Goal: Use online tool/utility: Utilize a website feature to perform a specific function

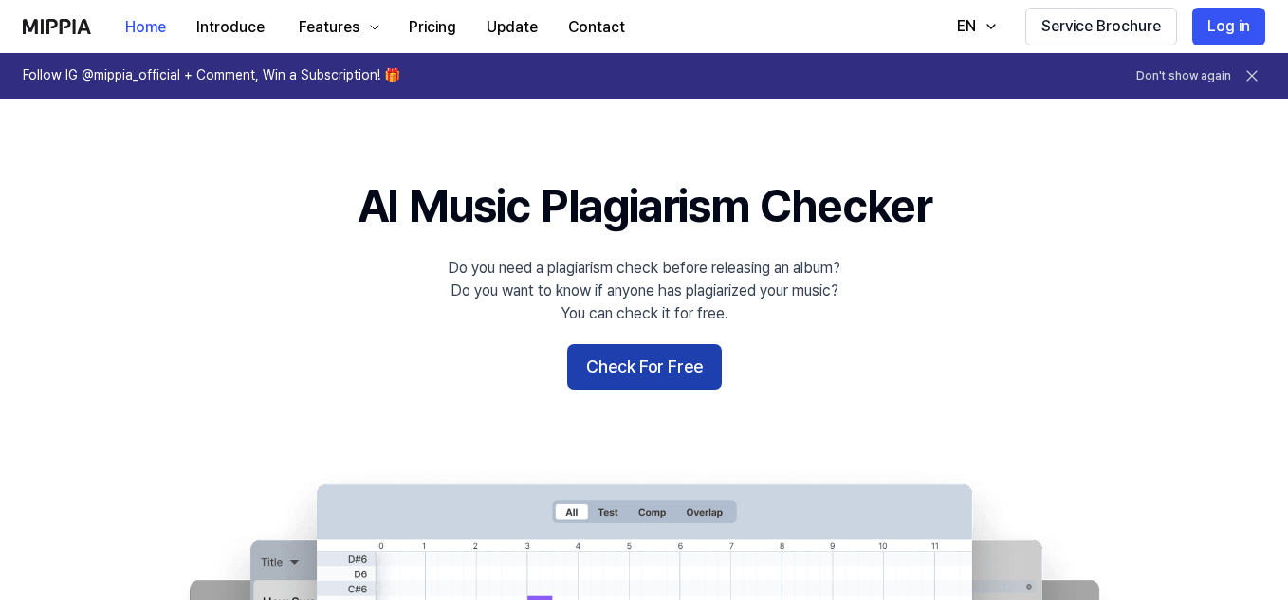
click at [638, 366] on button "Check For Free" at bounding box center [644, 367] width 155 height 46
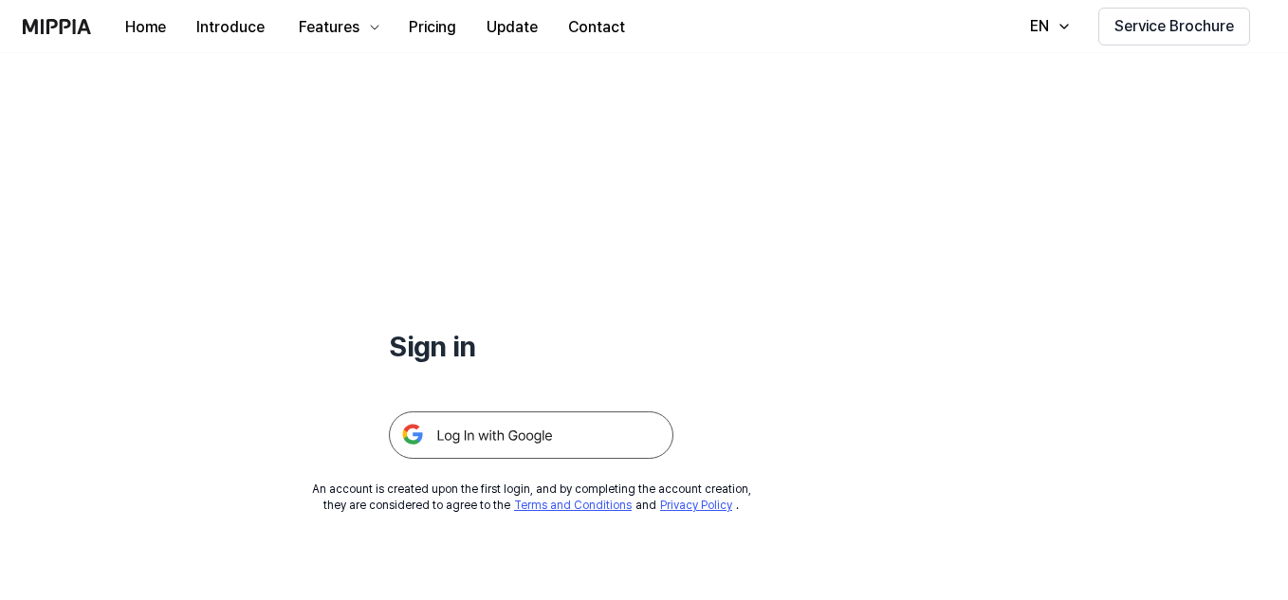
click at [533, 435] on img at bounding box center [531, 435] width 285 height 47
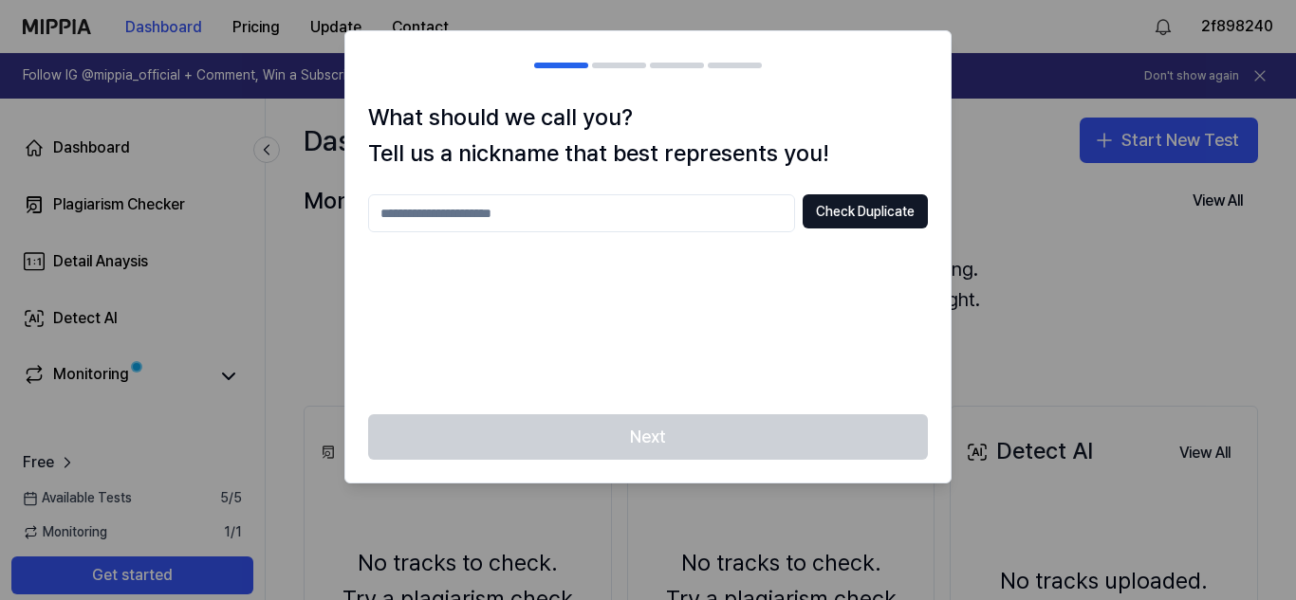
click at [631, 213] on input "text" at bounding box center [581, 213] width 427 height 38
type input "**********"
click at [842, 210] on button "Check Duplicate" at bounding box center [865, 211] width 125 height 34
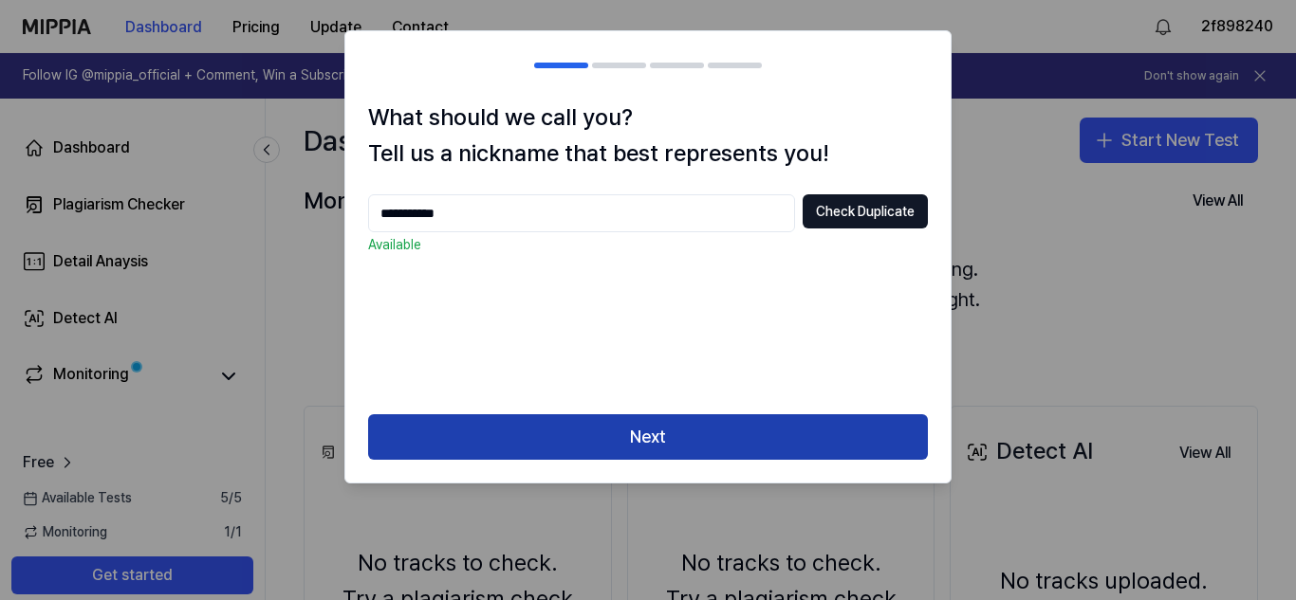
click at [753, 434] on button "Next" at bounding box center [648, 438] width 560 height 46
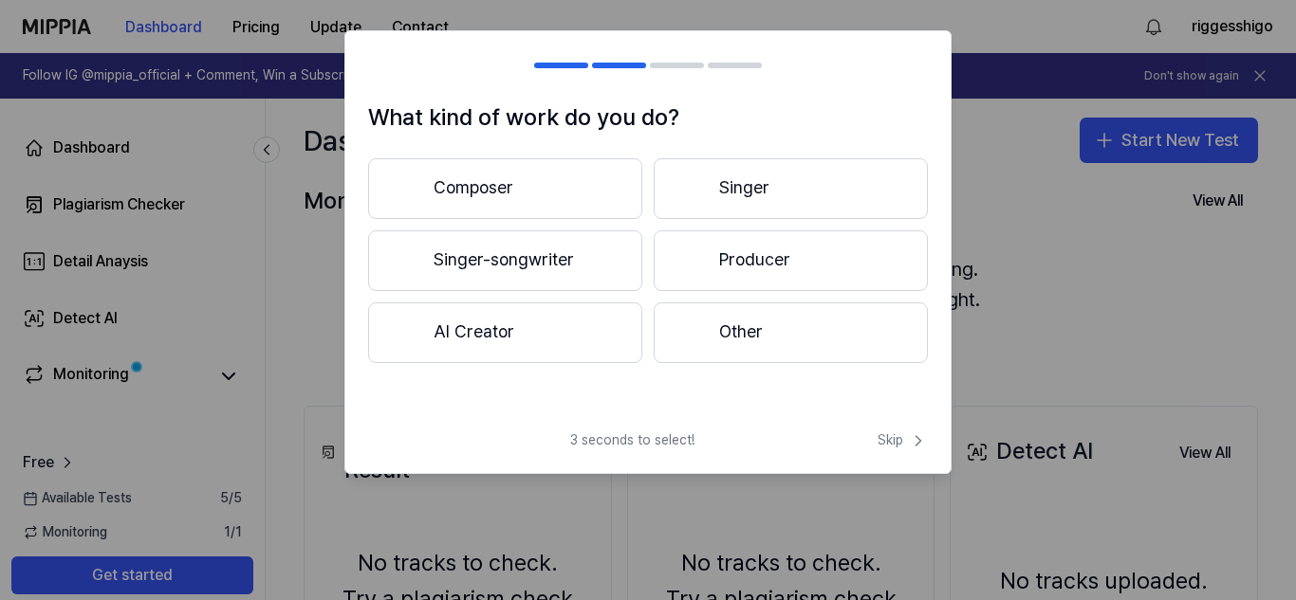
click at [709, 178] on button "Singer" at bounding box center [791, 188] width 274 height 61
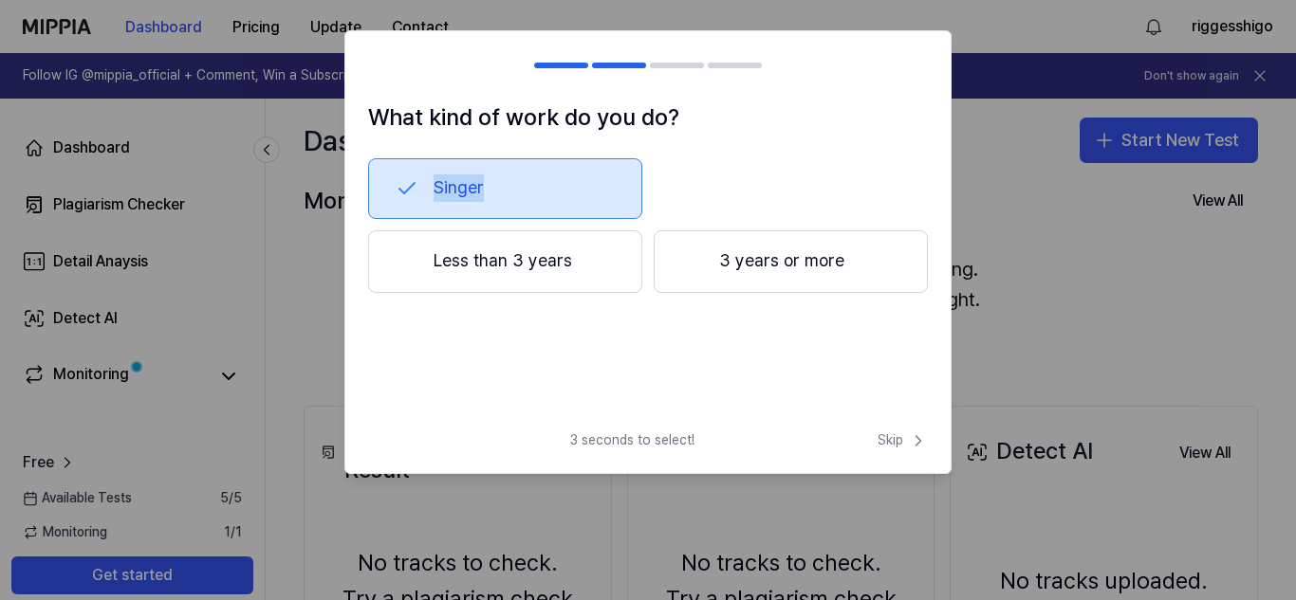
click at [709, 178] on div "Singer" at bounding box center [648, 188] width 560 height 61
click at [724, 266] on button "3 years or more" at bounding box center [791, 262] width 274 height 63
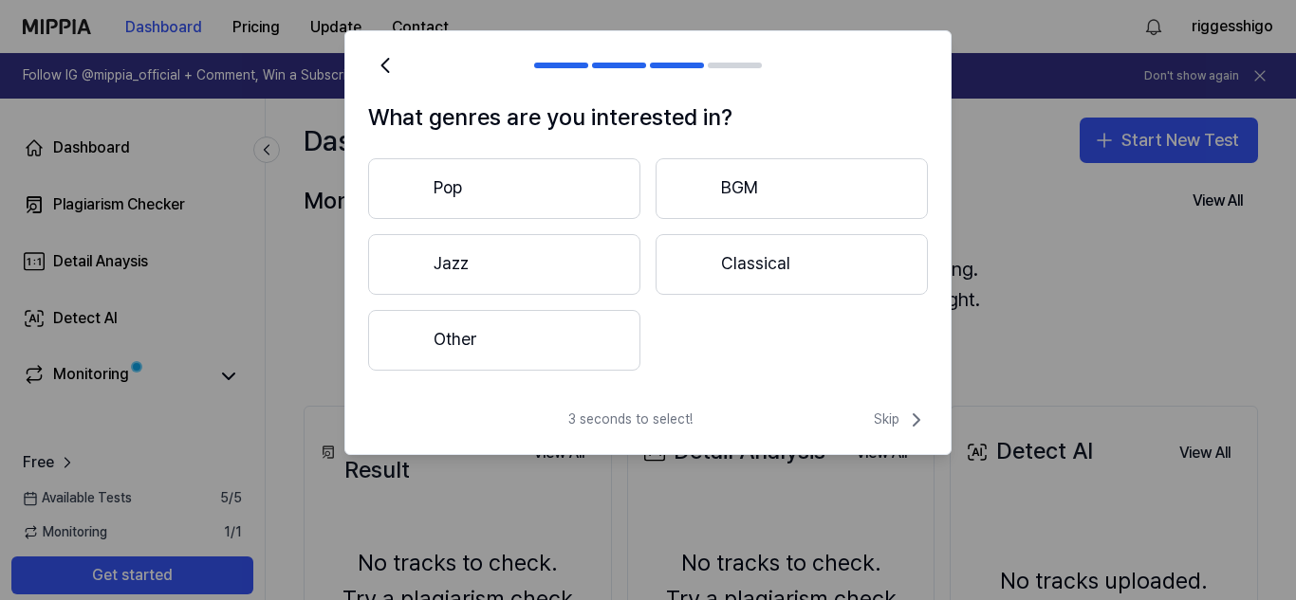
click at [520, 338] on button "Other" at bounding box center [504, 340] width 272 height 61
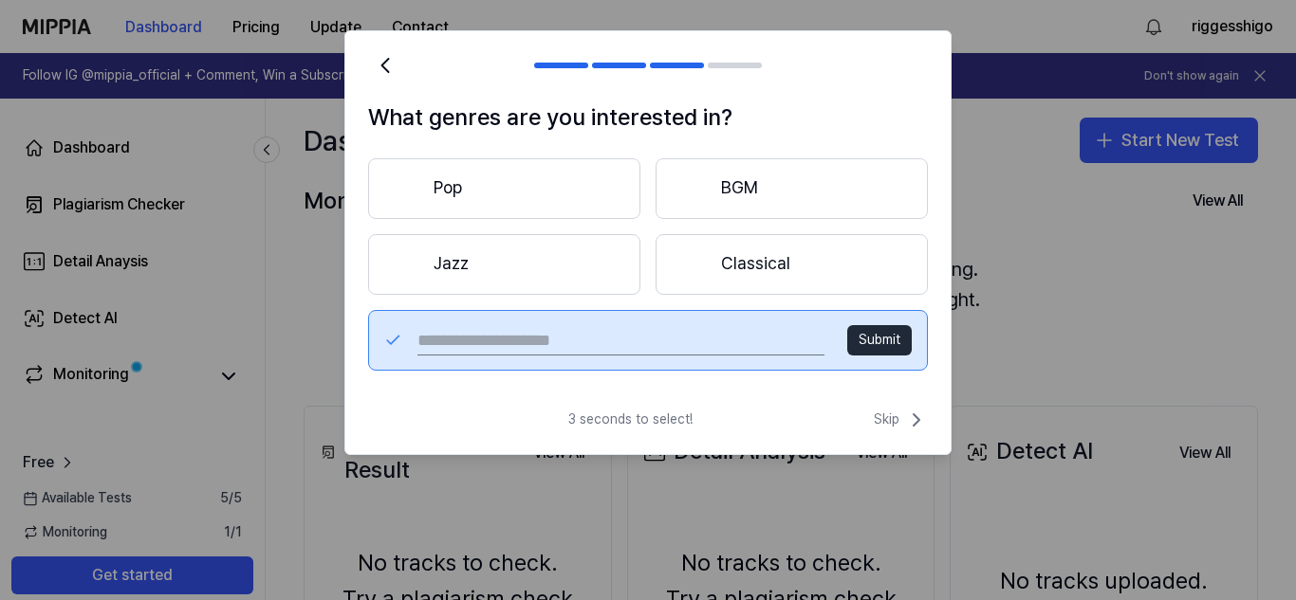
click at [753, 346] on input "text" at bounding box center [620, 340] width 407 height 30
type input "****"
click at [863, 339] on button "Submit" at bounding box center [879, 340] width 65 height 30
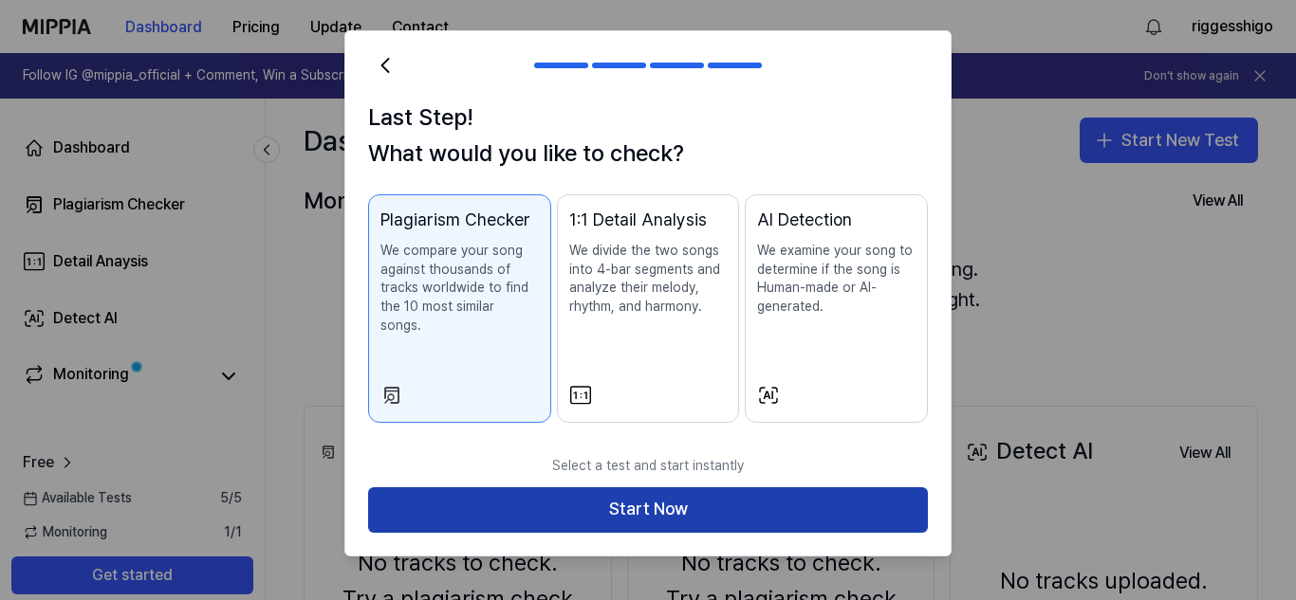
click at [664, 488] on button "Start Now" at bounding box center [648, 511] width 560 height 46
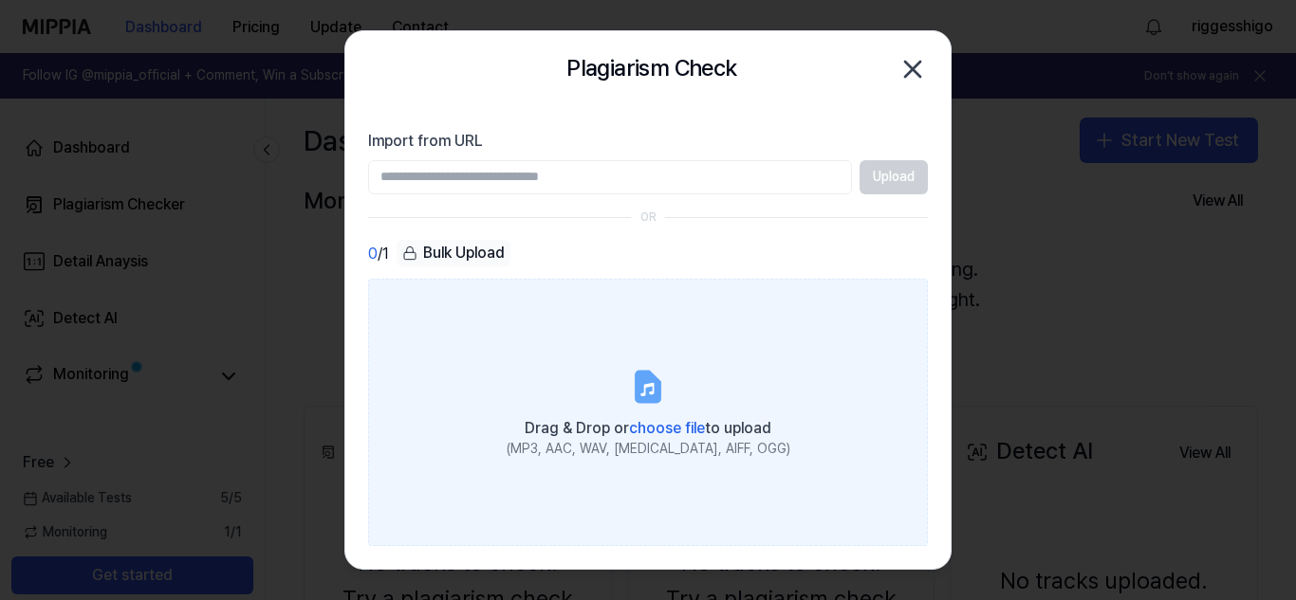
click at [647, 396] on icon at bounding box center [648, 386] width 23 height 29
click at [0, 0] on input "Drag & Drop or choose file to upload (MP3, AAC, WAV, FLAC, AIFF, OGG)" at bounding box center [0, 0] width 0 height 0
click at [176, 87] on body "Dashboard Pricing Update Contact riggesshigo Follow IG @mippia_official + Comme…" at bounding box center [648, 300] width 1296 height 600
